Goal: Navigation & Orientation: Find specific page/section

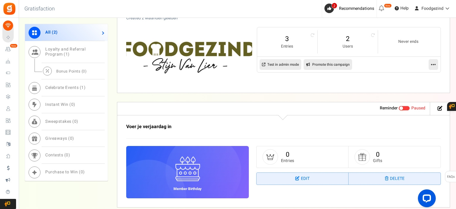
scroll to position [270, 0]
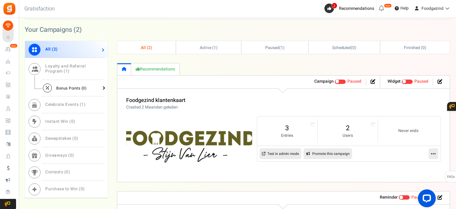
click at [67, 85] on span "Bonus Points ( 0 )" at bounding box center [71, 88] width 30 height 6
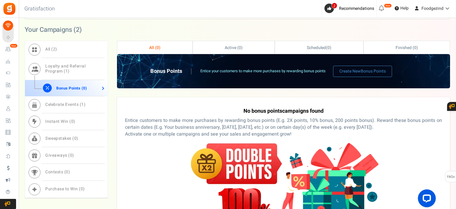
scroll to position [348, 0]
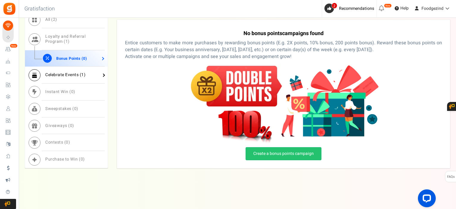
click at [71, 73] on span "Celebrate Events ( 1 )" at bounding box center [65, 75] width 40 height 6
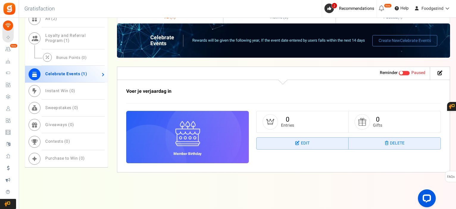
scroll to position [300, 0]
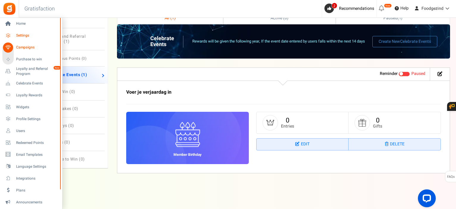
click at [25, 35] on span "Settings" at bounding box center [37, 35] width 42 height 5
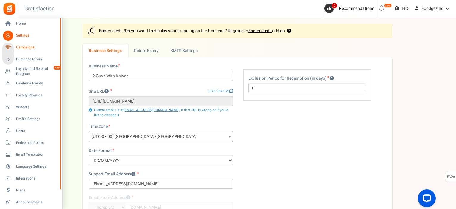
click at [20, 47] on span "Campaigns" at bounding box center [37, 47] width 42 height 5
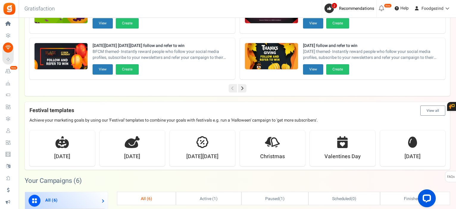
scroll to position [179, 0]
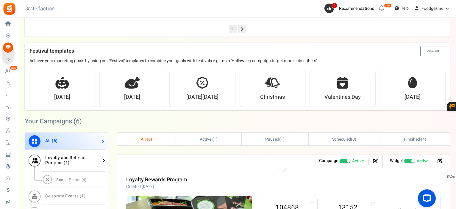
click at [66, 161] on span "1" at bounding box center [67, 163] width 3 height 6
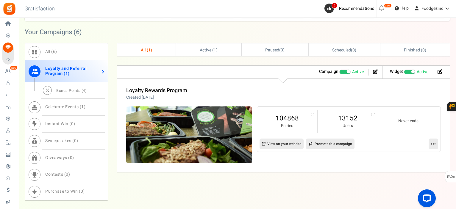
scroll to position [300, 0]
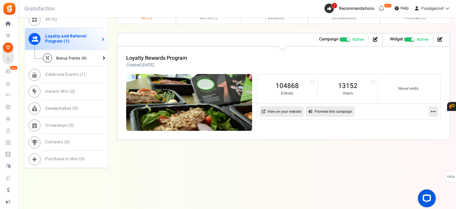
click at [71, 57] on span "Bonus Points ( 4 )" at bounding box center [71, 58] width 30 height 6
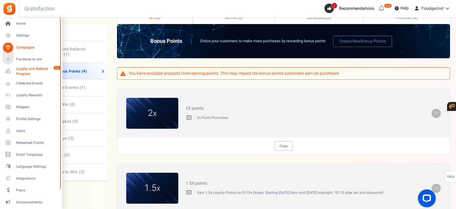
click at [18, 71] on span "Loyalty and Referral Program" at bounding box center [37, 71] width 43 height 10
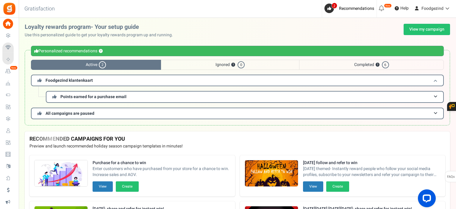
click at [152, 78] on h3 "Foodgezind klantenkaart" at bounding box center [237, 81] width 413 height 12
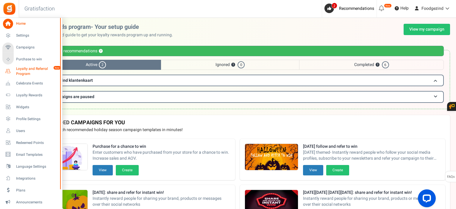
click at [25, 69] on span "Loyalty and Referral Program" at bounding box center [37, 71] width 43 height 10
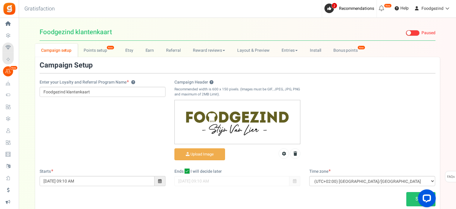
scroll to position [37, 0]
